Goal: Task Accomplishment & Management: Manage account settings

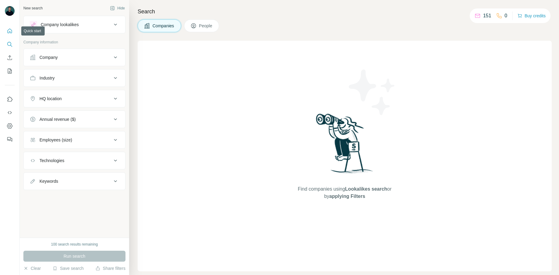
click at [8, 25] on div at bounding box center [9, 83] width 19 height 123
click at [11, 34] on button "Quick start" at bounding box center [10, 31] width 10 height 11
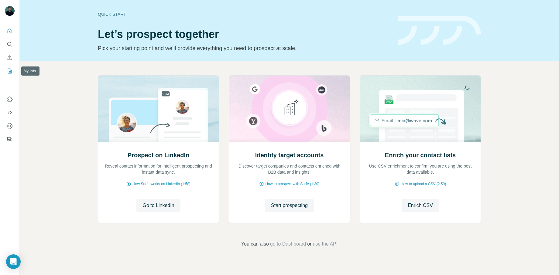
click at [5, 67] on button "My lists" at bounding box center [10, 71] width 10 height 11
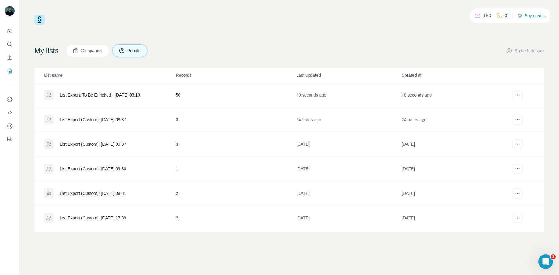
click at [224, 91] on td "50" at bounding box center [236, 95] width 121 height 25
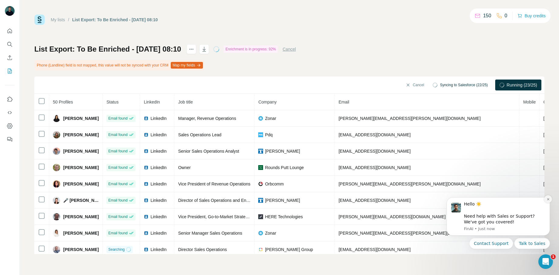
click at [547, 198] on icon "Dismiss notification" at bounding box center [548, 199] width 3 height 3
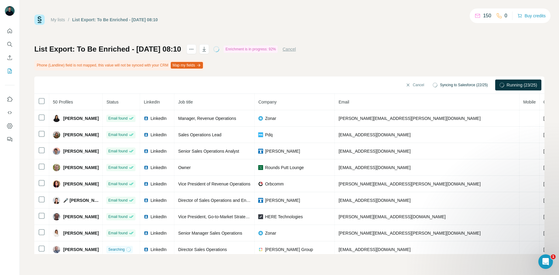
click at [389, 58] on div "List Export: To Be Enriched - [DATE] 08:10 Enrichment is in progress: 92% Cance…" at bounding box center [289, 149] width 510 height 210
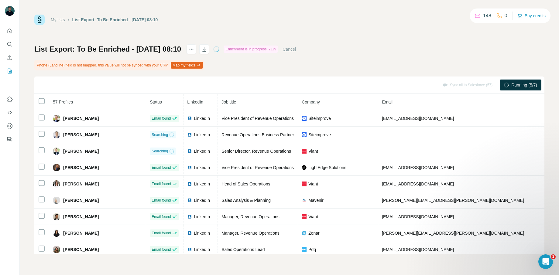
click at [347, 62] on div "List Export: To Be Enriched - [DATE] 08:10 Enrichment is in progress: 71% Cance…" at bounding box center [289, 149] width 510 height 210
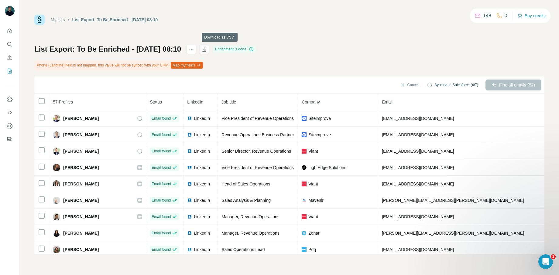
click at [207, 50] on icon "button" at bounding box center [204, 49] width 6 height 6
